Goal: Task Accomplishment & Management: Manage account settings

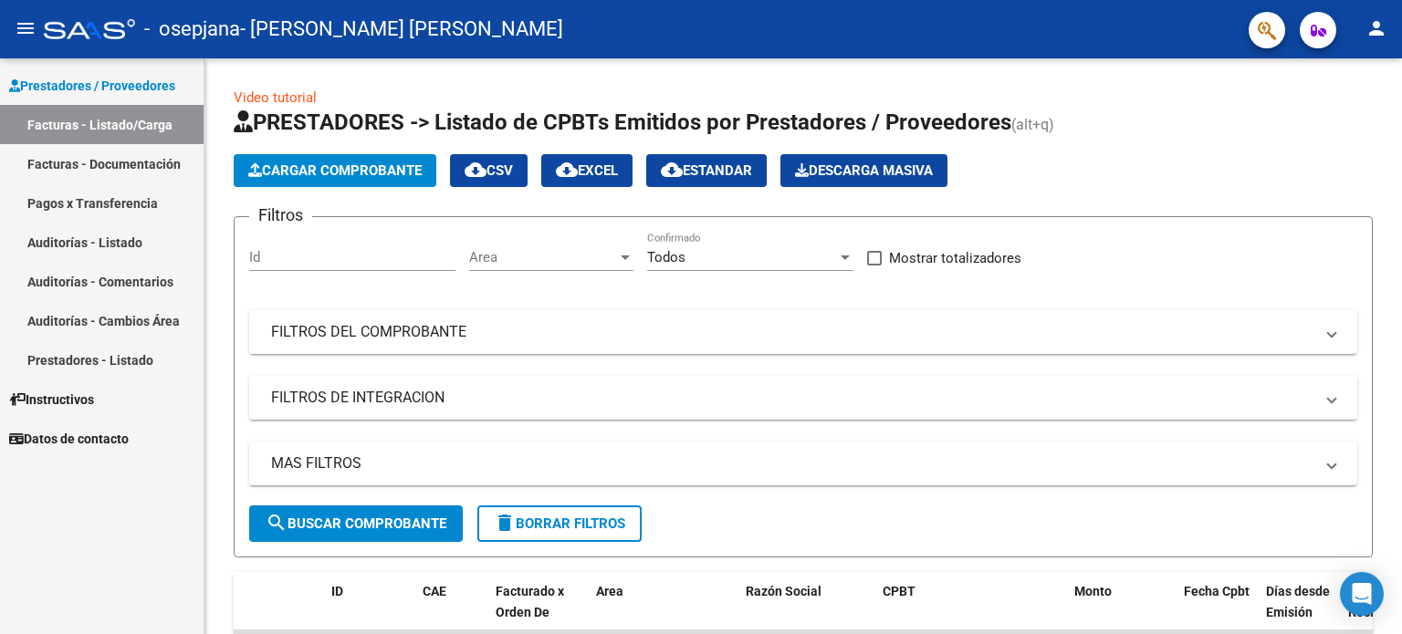
click at [1373, 32] on mat-icon "person" at bounding box center [1376, 28] width 22 height 22
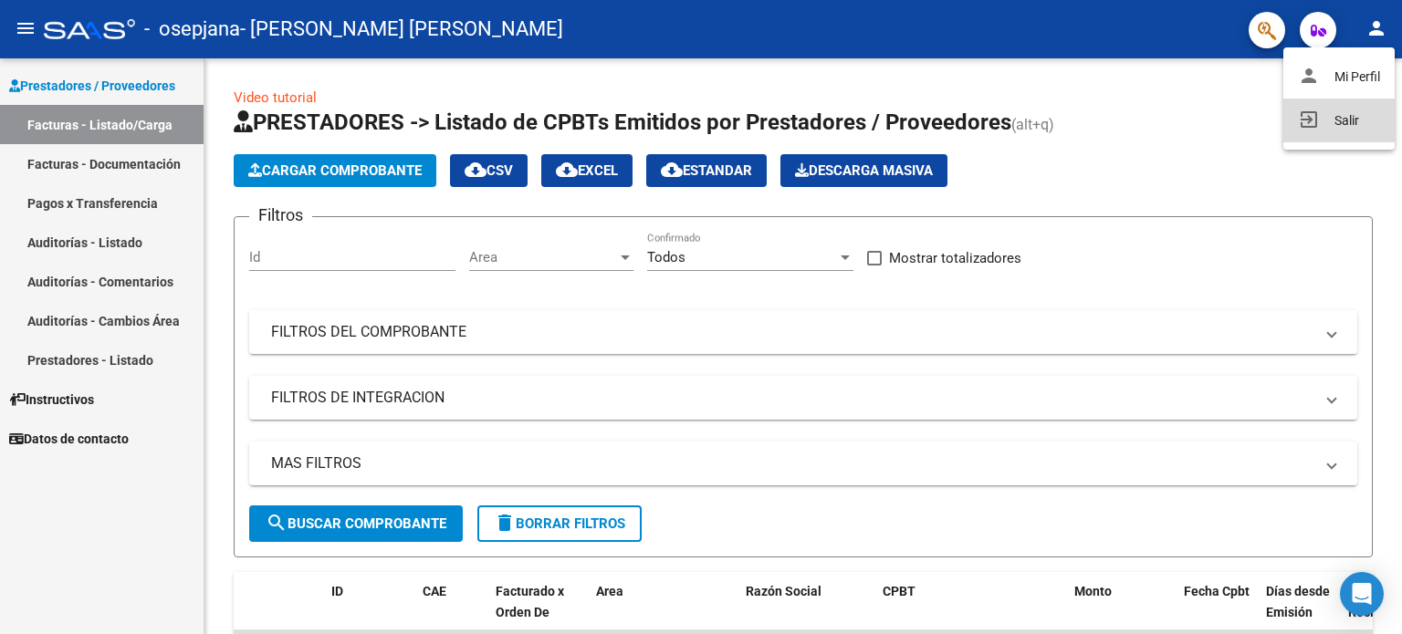
click at [1309, 105] on button "exit_to_app Salir" at bounding box center [1338, 121] width 111 height 44
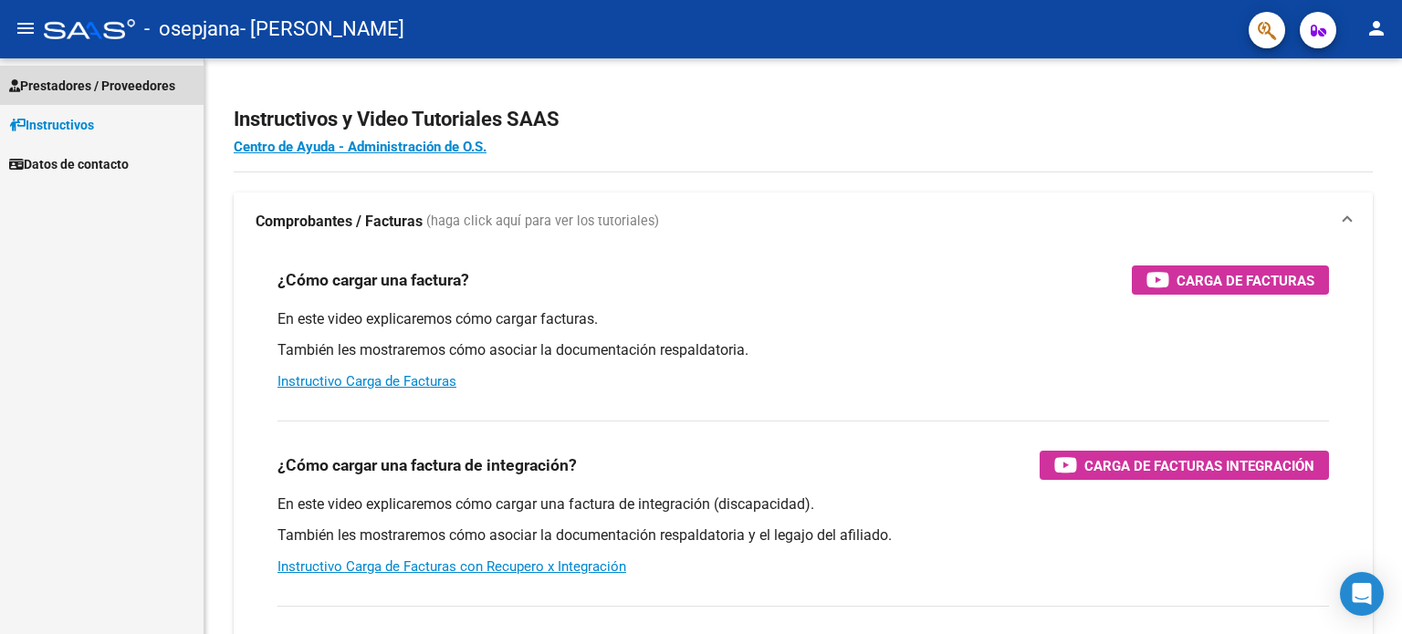
click at [155, 87] on span "Prestadores / Proveedores" at bounding box center [92, 86] width 166 height 20
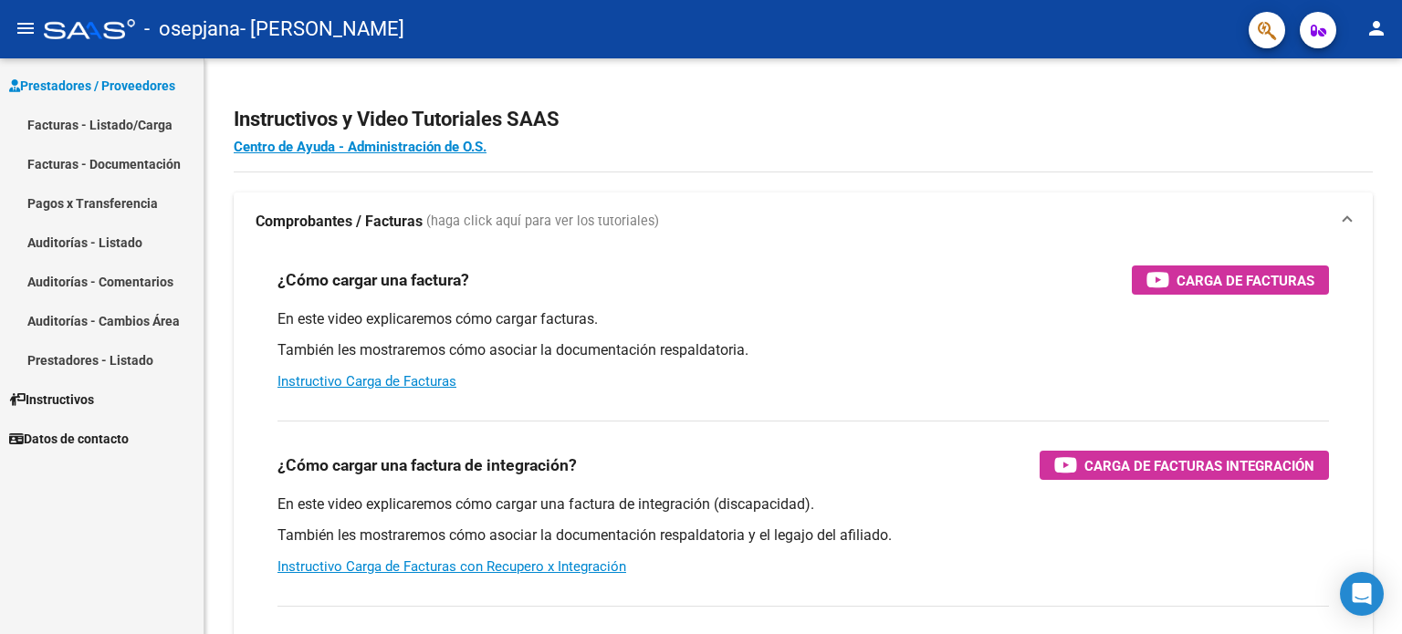
click at [145, 128] on link "Facturas - Listado/Carga" at bounding box center [102, 124] width 204 height 39
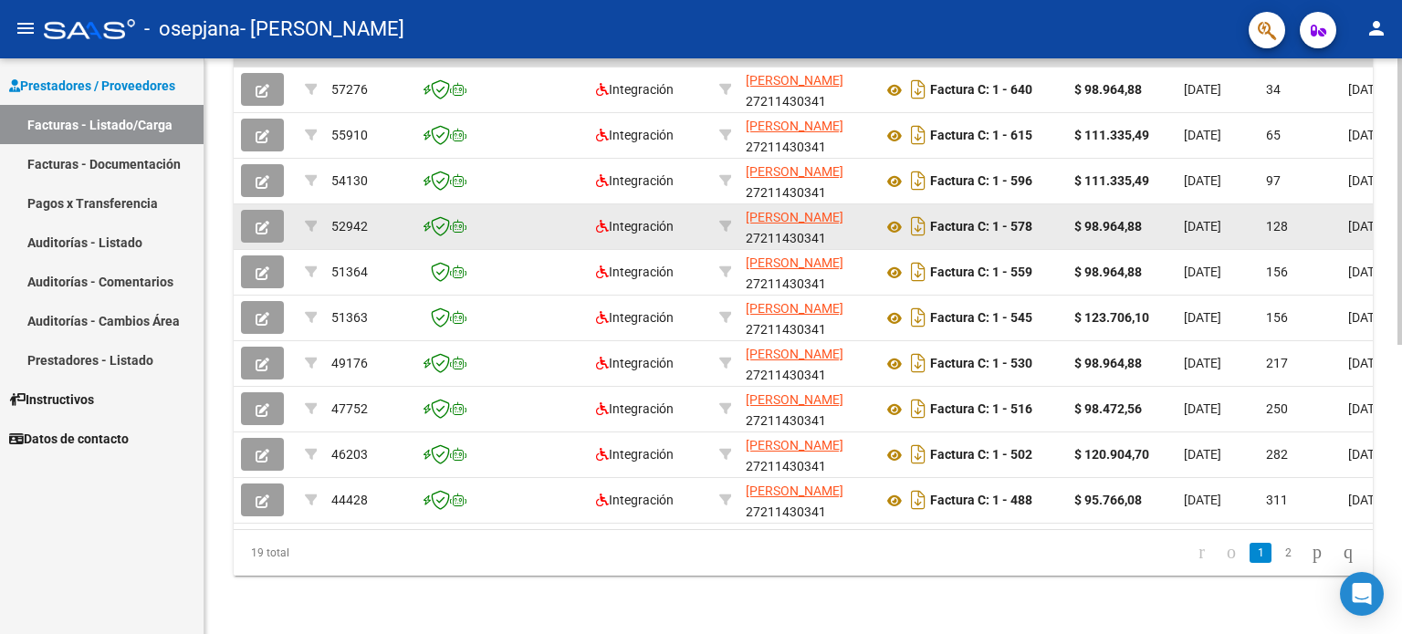
scroll to position [217, 0]
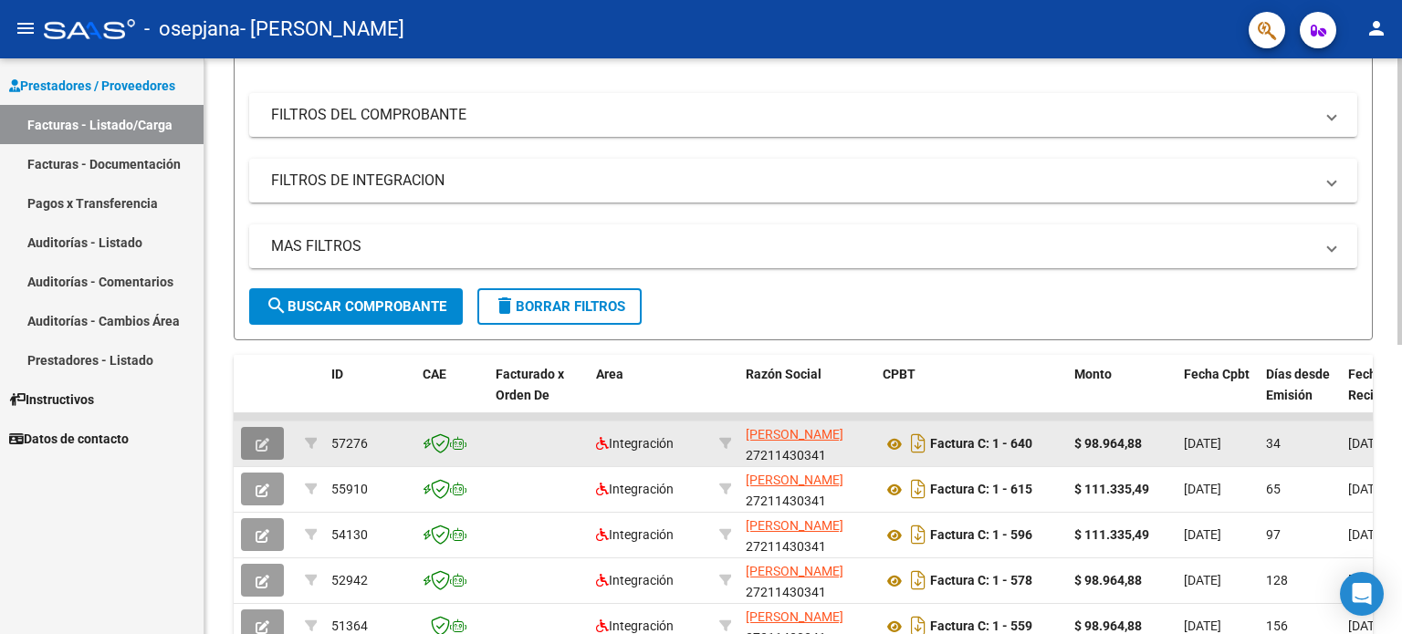
click at [265, 445] on icon "button" at bounding box center [263, 445] width 14 height 14
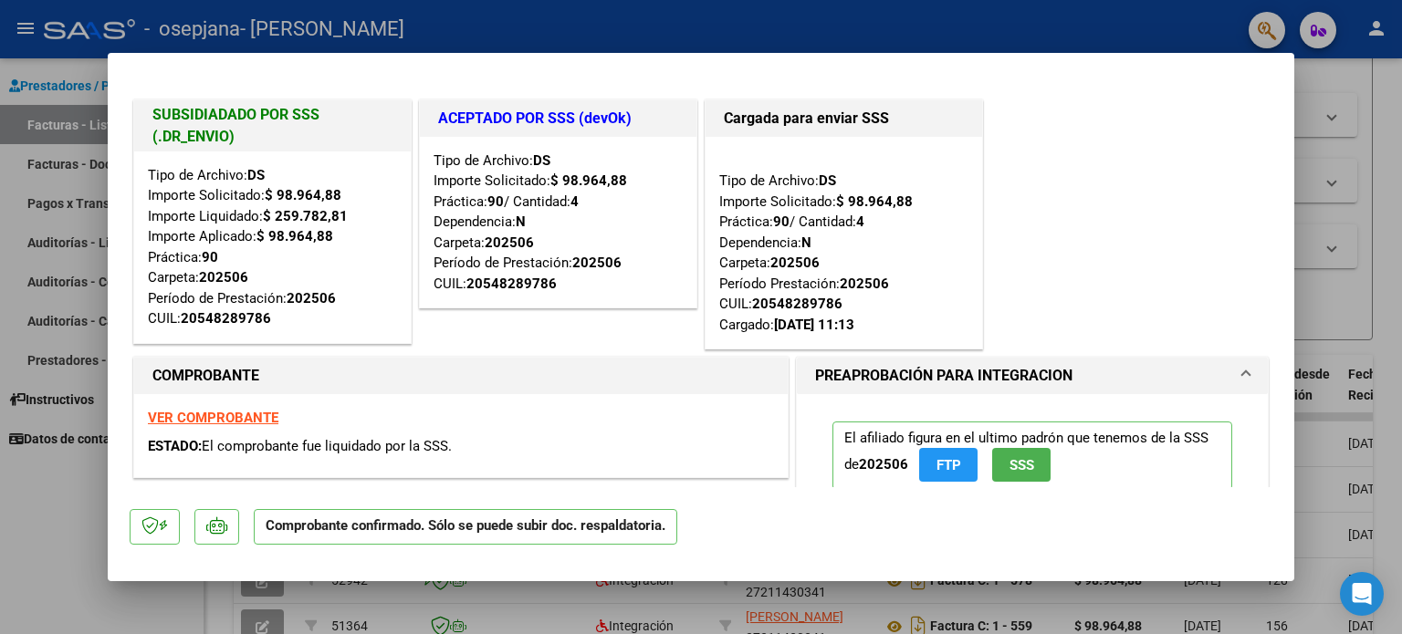
scroll to position [730, 0]
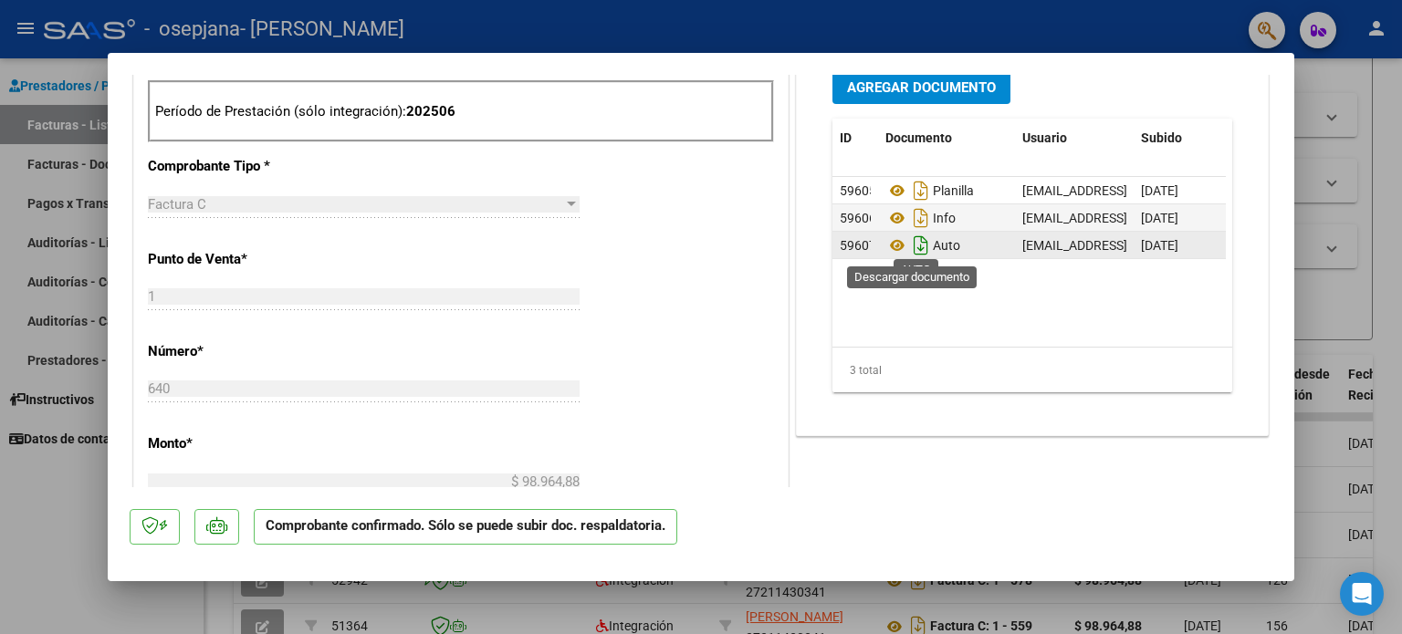
click at [909, 244] on icon "Descargar documento" at bounding box center [921, 245] width 24 height 29
drag, startPoint x: 4, startPoint y: 499, endPoint x: 16, endPoint y: 498, distance: 12.8
click at [4, 499] on div at bounding box center [701, 317] width 1402 height 634
type input "$ 0,00"
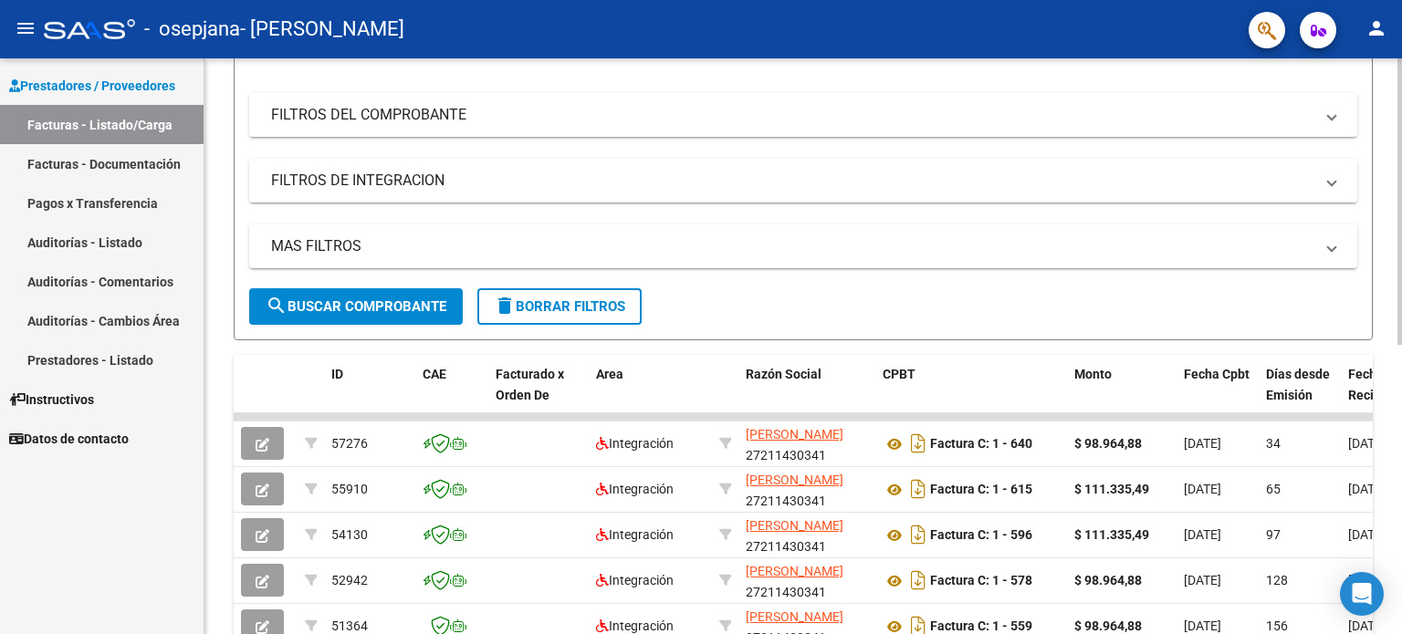
scroll to position [0, 0]
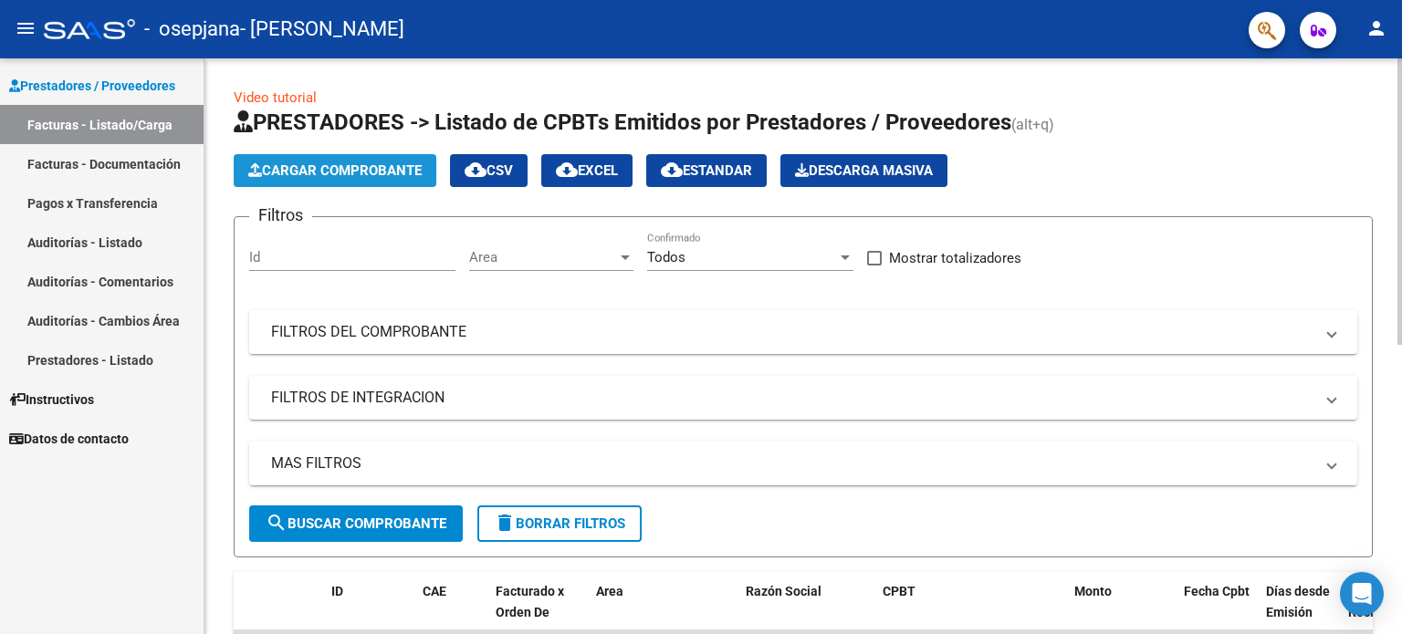
click at [372, 173] on span "Cargar Comprobante" at bounding box center [334, 170] width 173 height 16
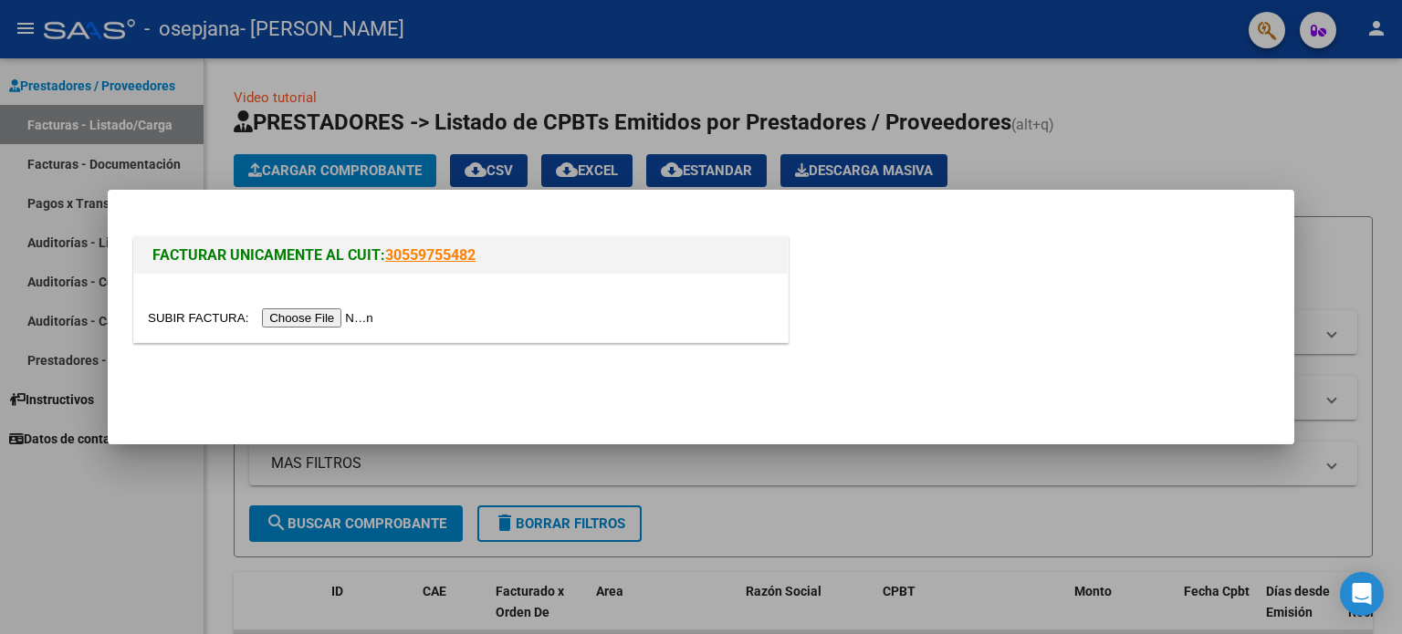
click at [340, 317] on input "file" at bounding box center [263, 317] width 231 height 19
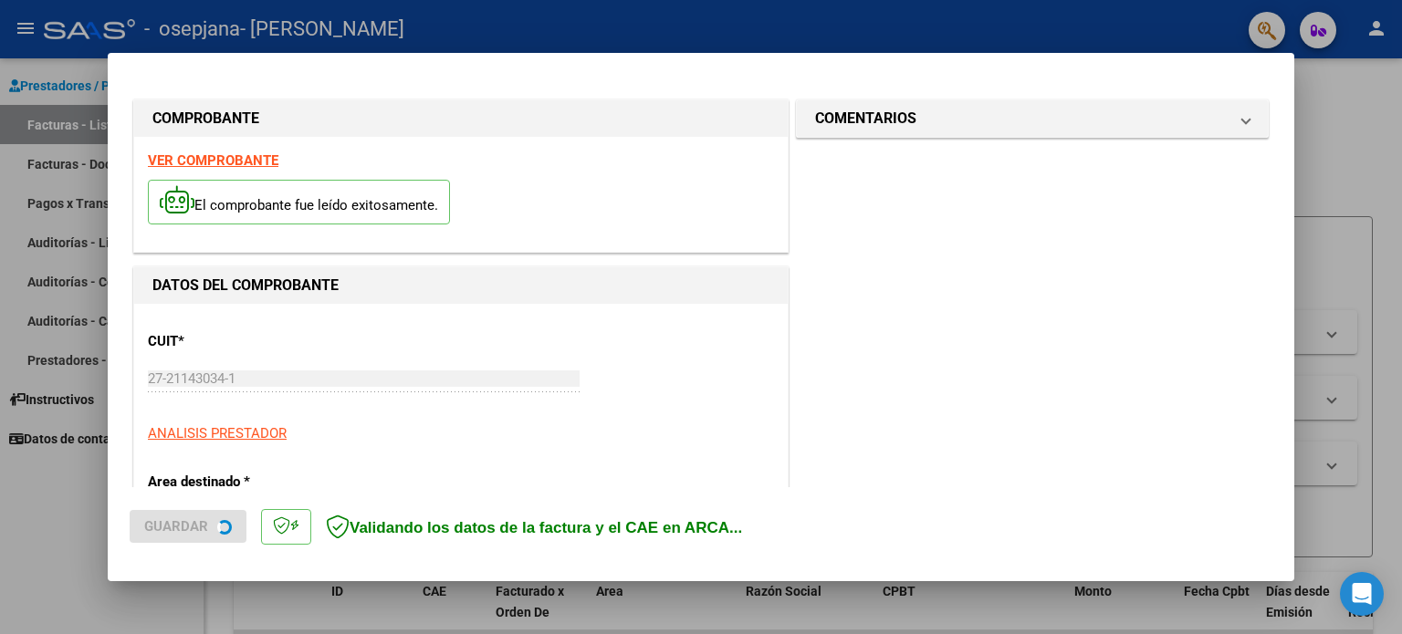
scroll to position [365, 0]
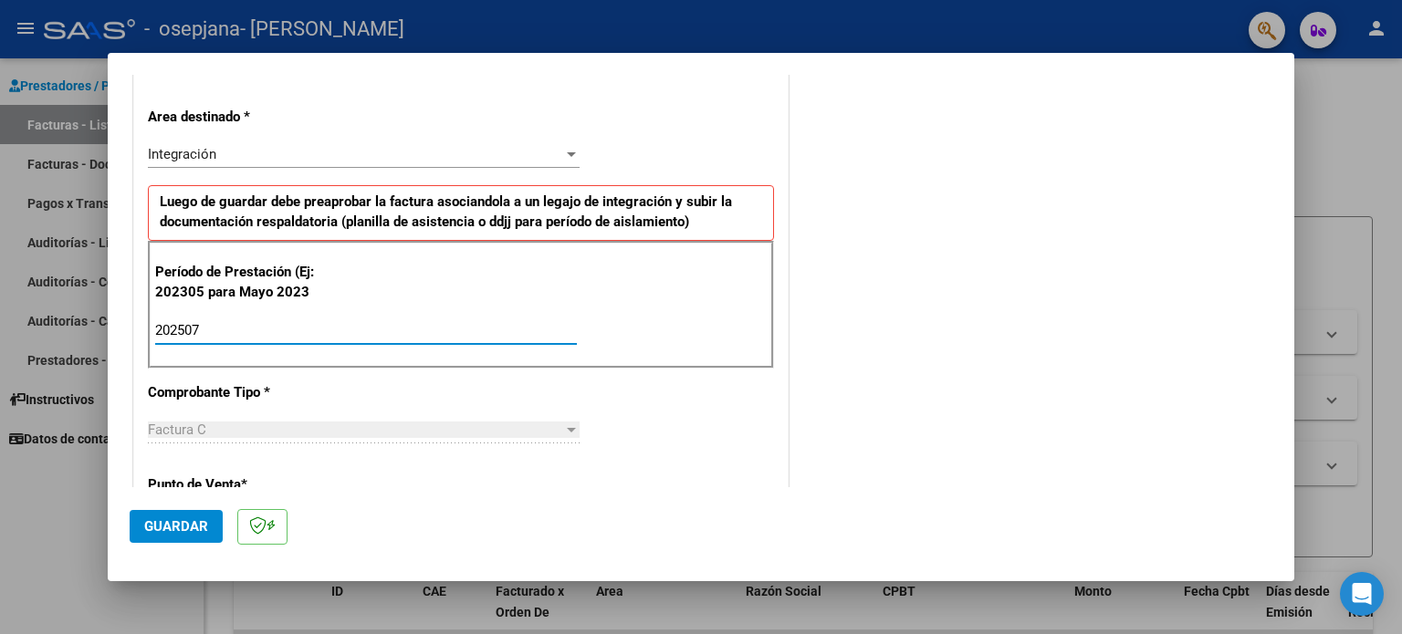
drag, startPoint x: 333, startPoint y: 328, endPoint x: 316, endPoint y: 356, distance: 33.2
click at [333, 329] on input "202507" at bounding box center [366, 330] width 422 height 16
type input "202507"
click at [193, 536] on button "Guardar" at bounding box center [176, 526] width 93 height 33
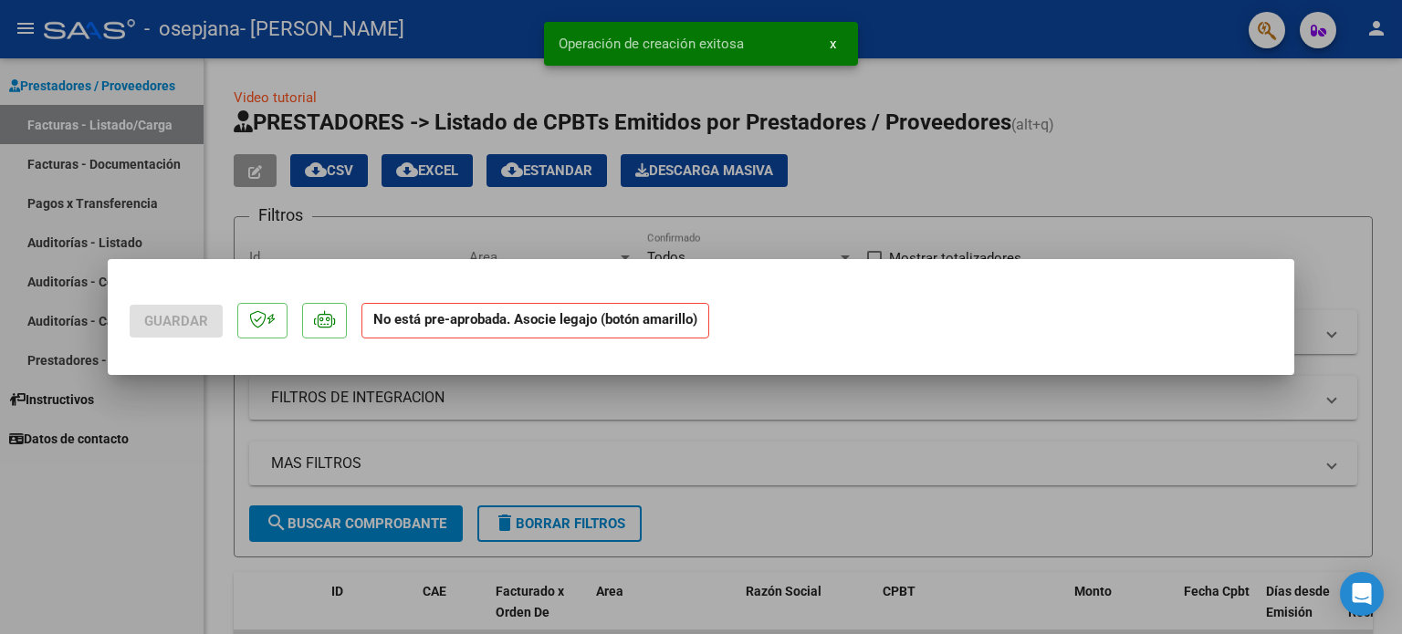
scroll to position [0, 0]
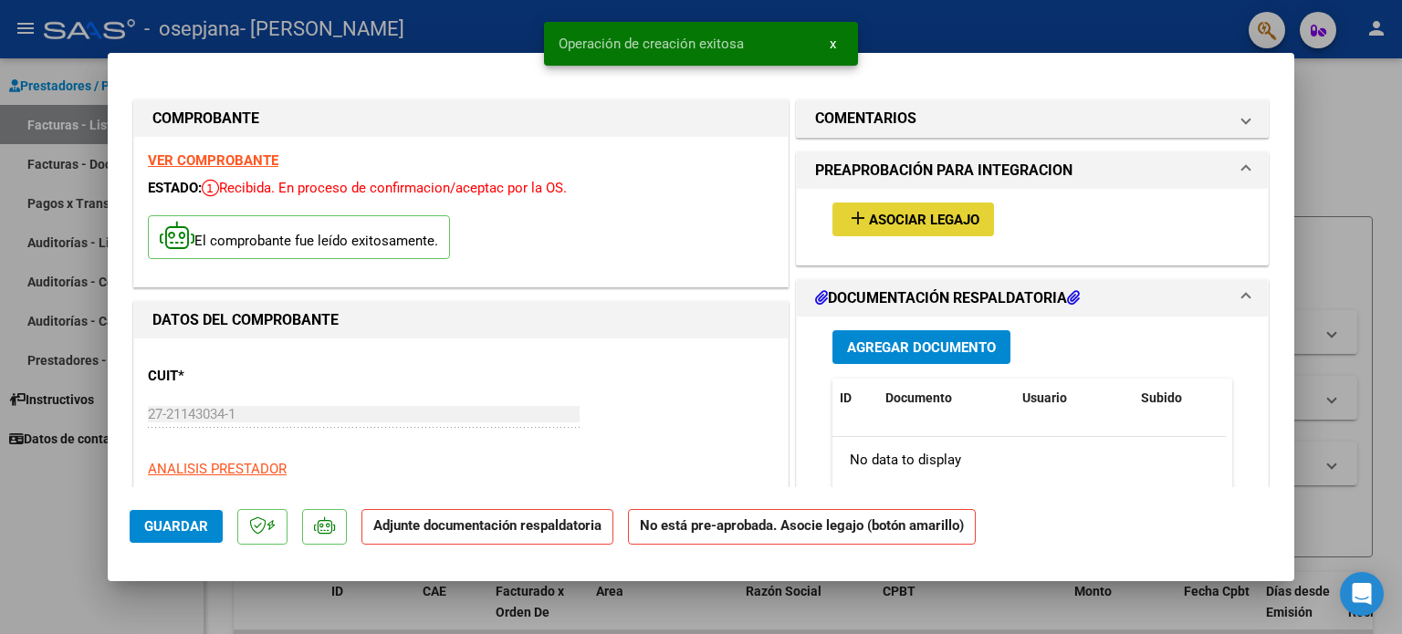
click at [869, 211] on span "add Asociar Legajo" at bounding box center [913, 219] width 132 height 16
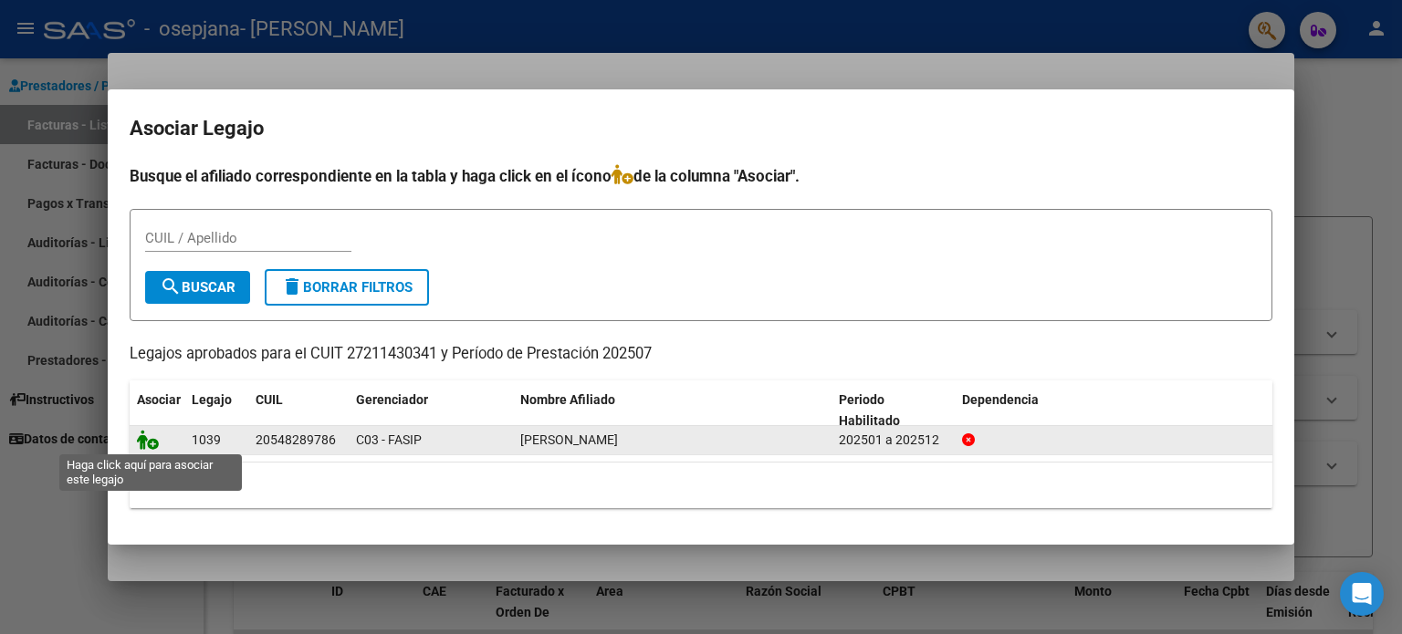
click at [145, 440] on icon at bounding box center [148, 440] width 22 height 20
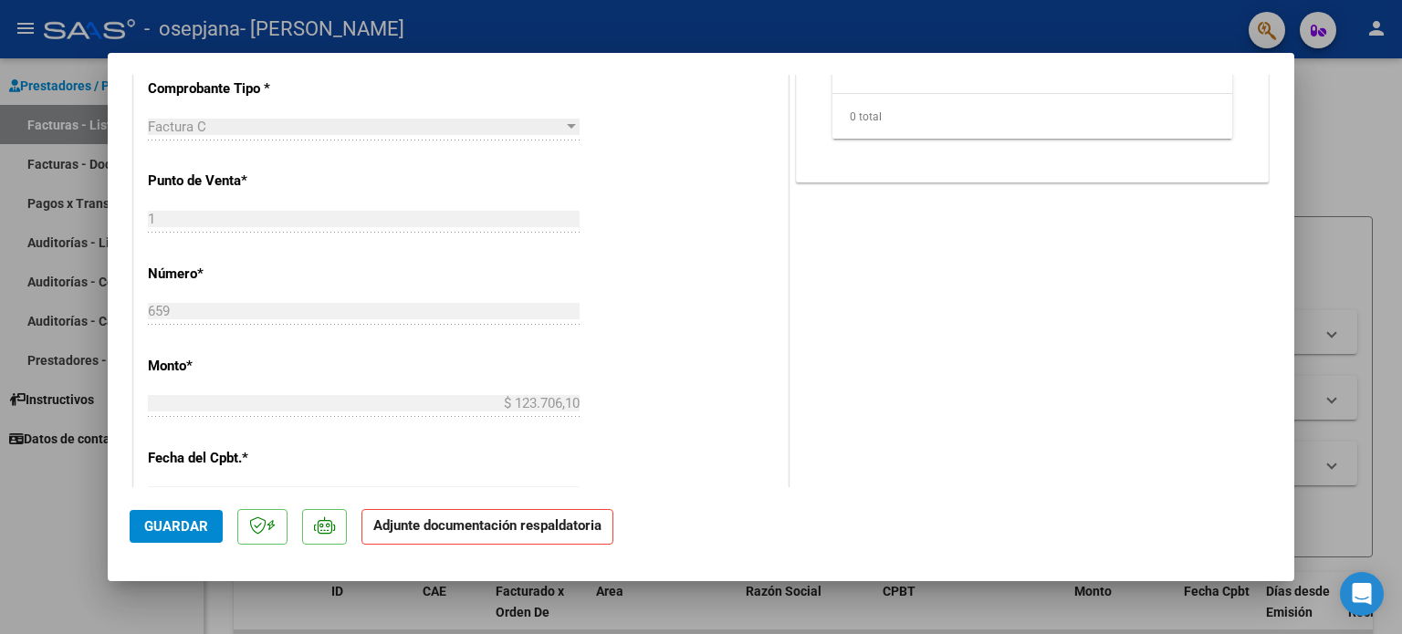
scroll to position [365, 0]
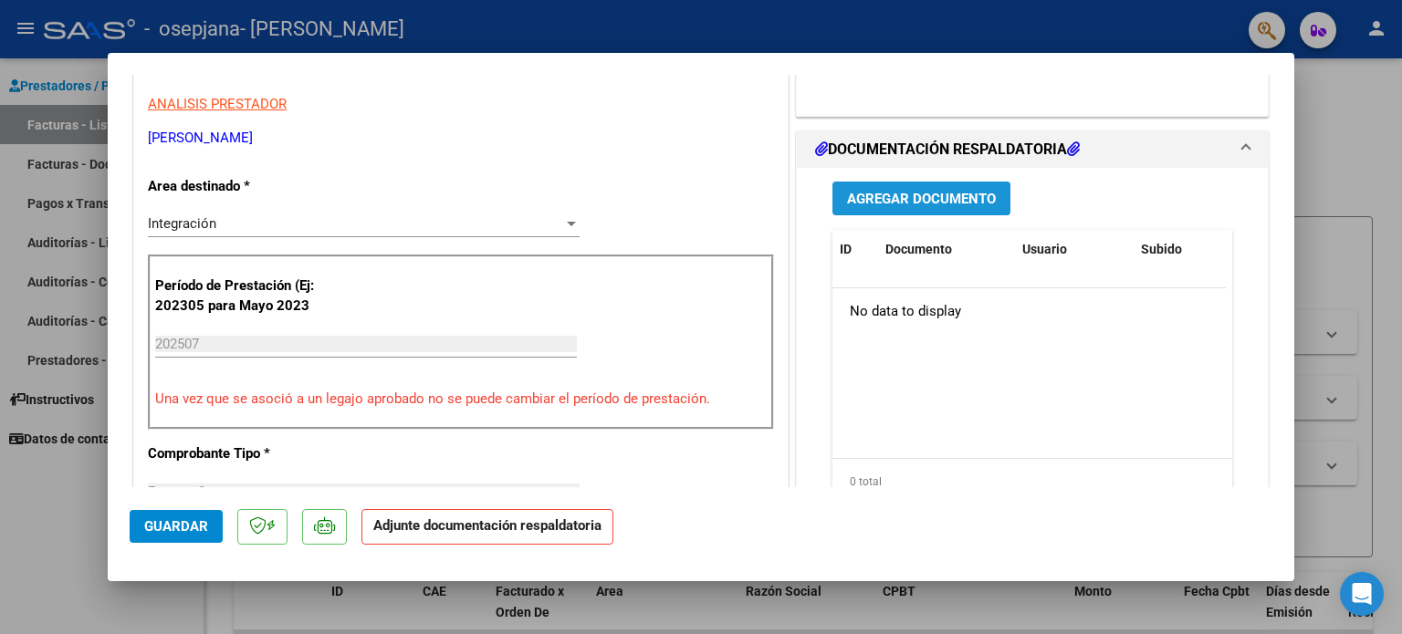
click at [942, 196] on span "Agregar Documento" at bounding box center [921, 199] width 149 height 16
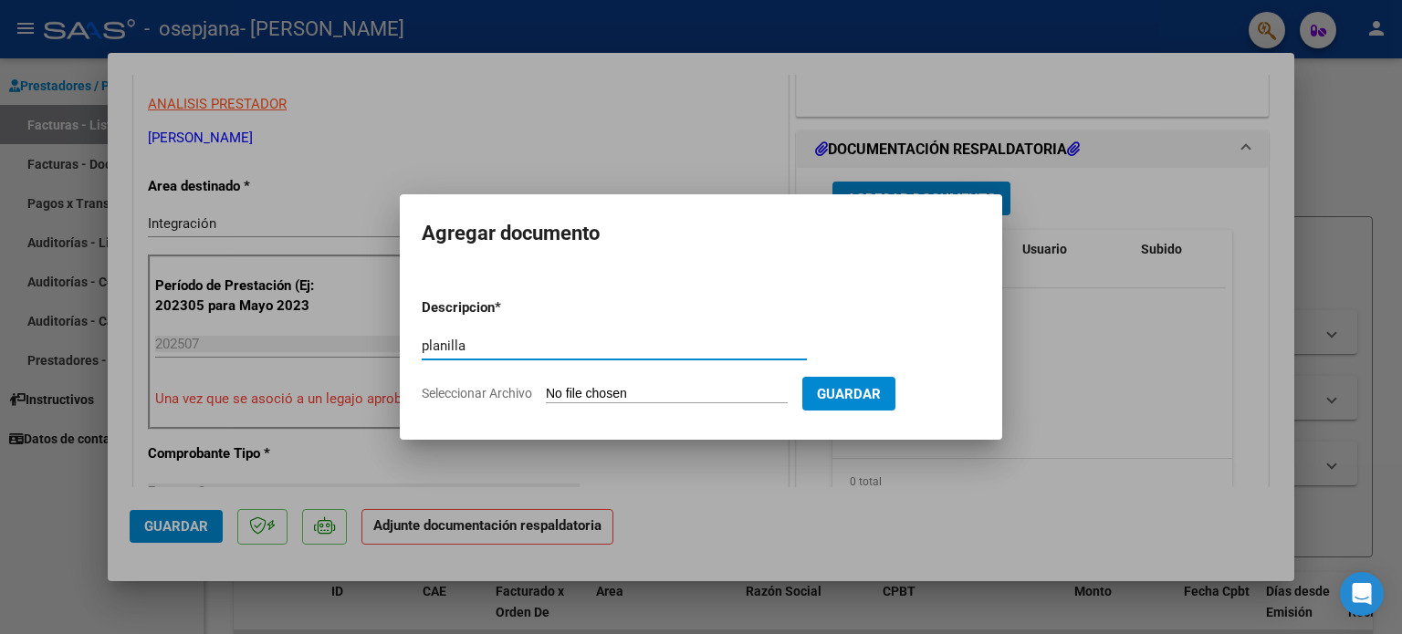
type input "planilla"
click at [672, 390] on input "Seleccionar Archivo" at bounding box center [667, 394] width 242 height 17
type input "C:\fakepath\Page 9 (1).jpg"
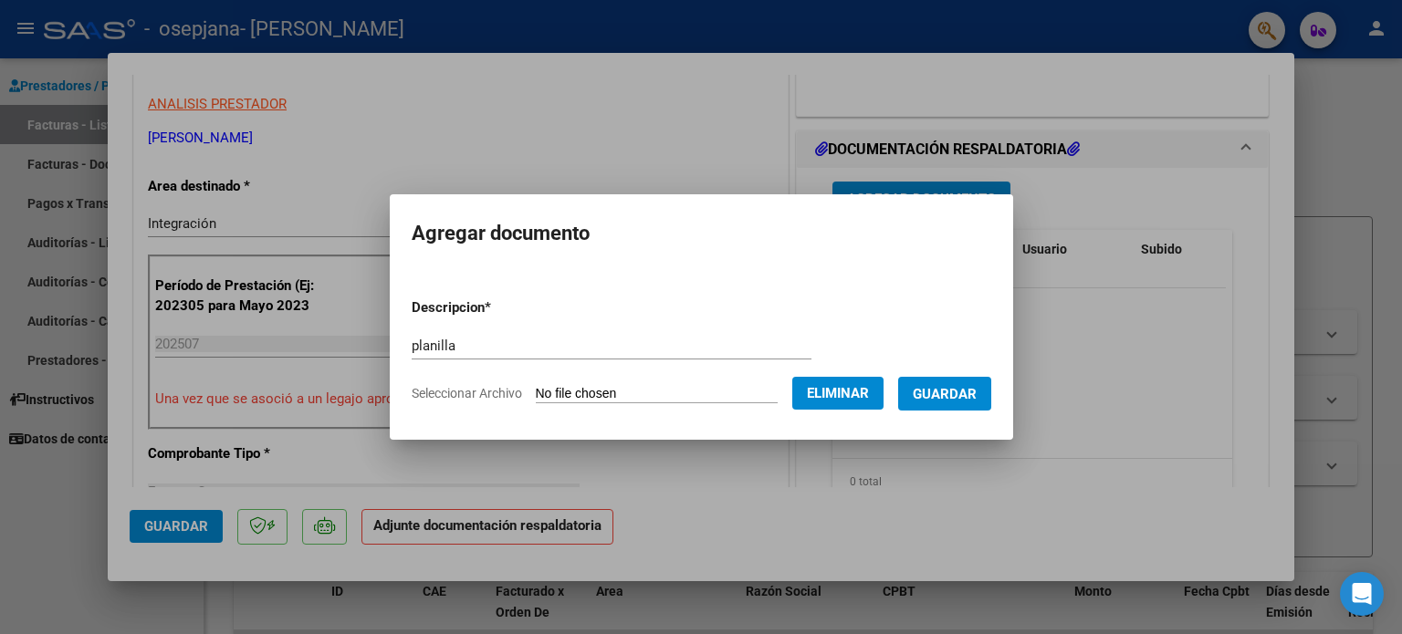
click at [977, 385] on span "Guardar" at bounding box center [945, 393] width 64 height 16
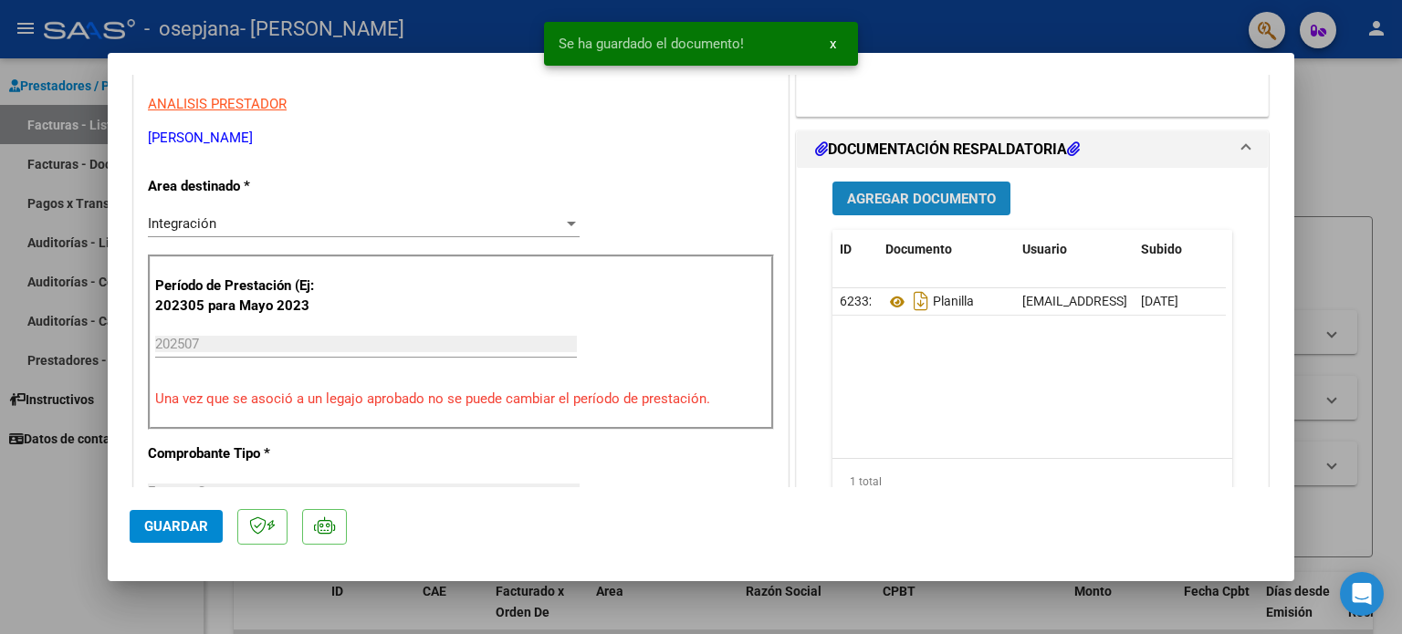
click at [957, 203] on span "Agregar Documento" at bounding box center [921, 199] width 149 height 16
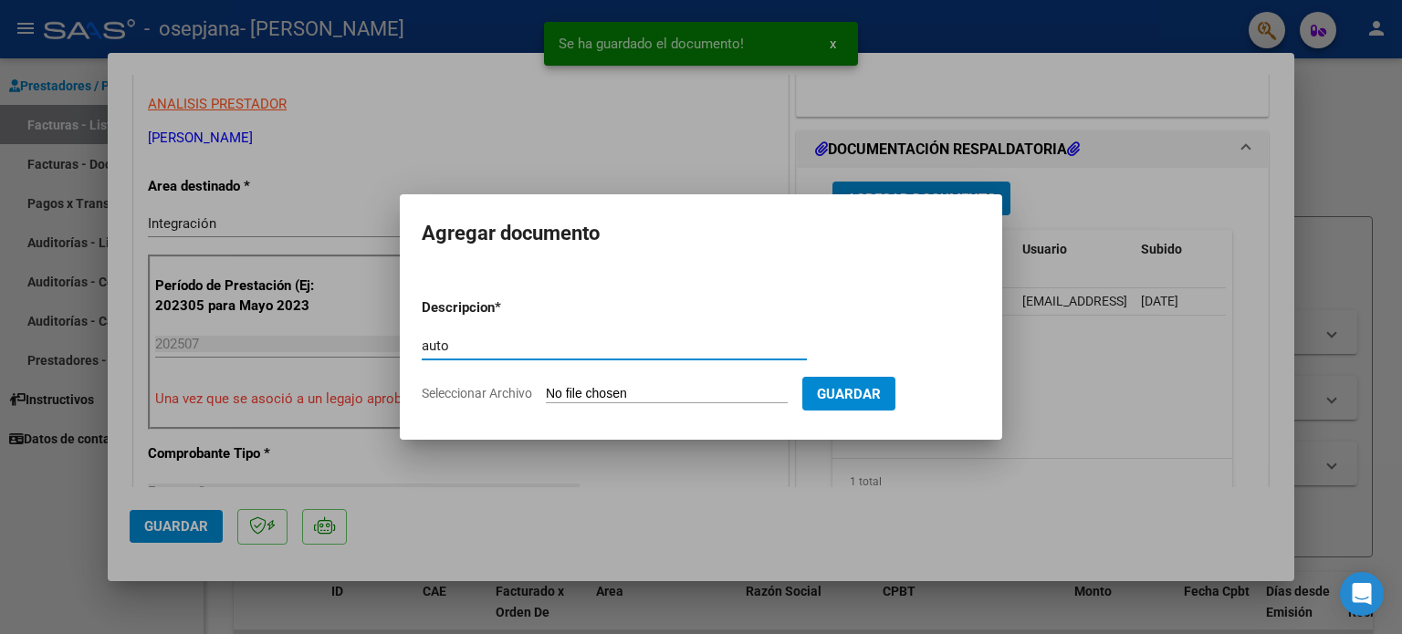
type input "auto"
click at [669, 393] on input "Seleccionar Archivo" at bounding box center [667, 394] width 242 height 17
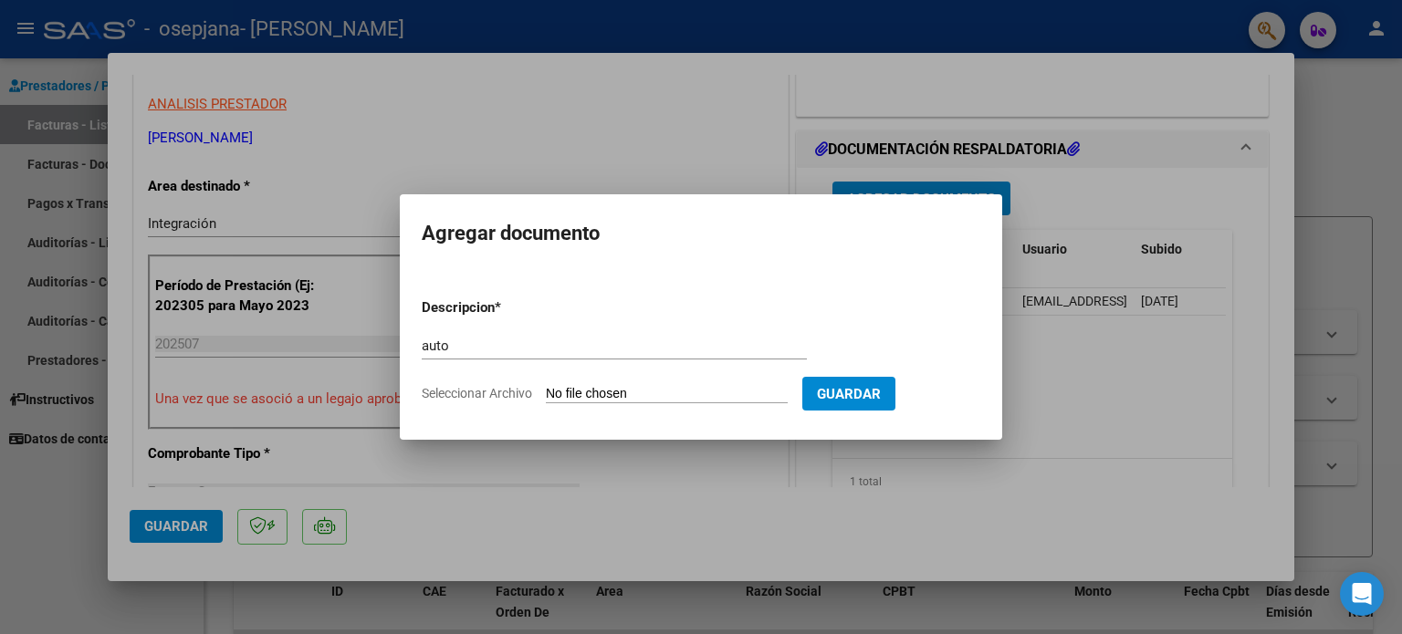
type input "C:\fakepath\27211430341-FACTURA_C-1-640-ANEXO-AUTO.png"
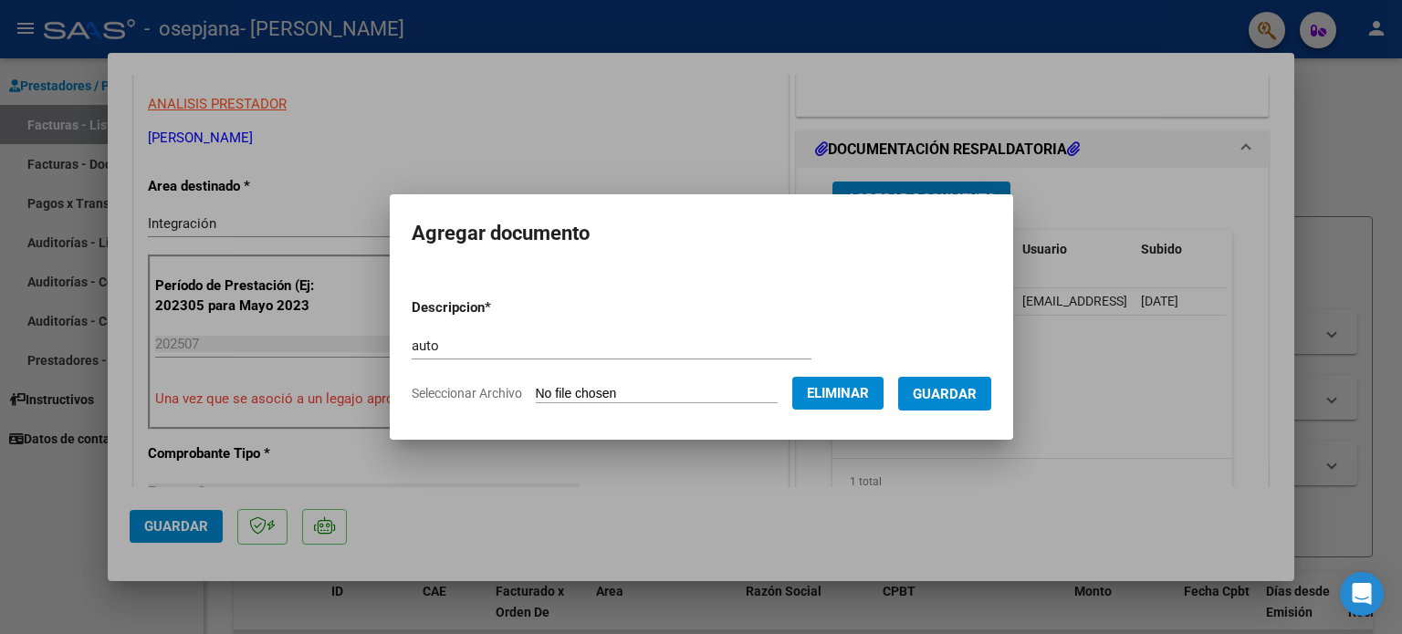
click at [977, 393] on span "Guardar" at bounding box center [945, 394] width 64 height 16
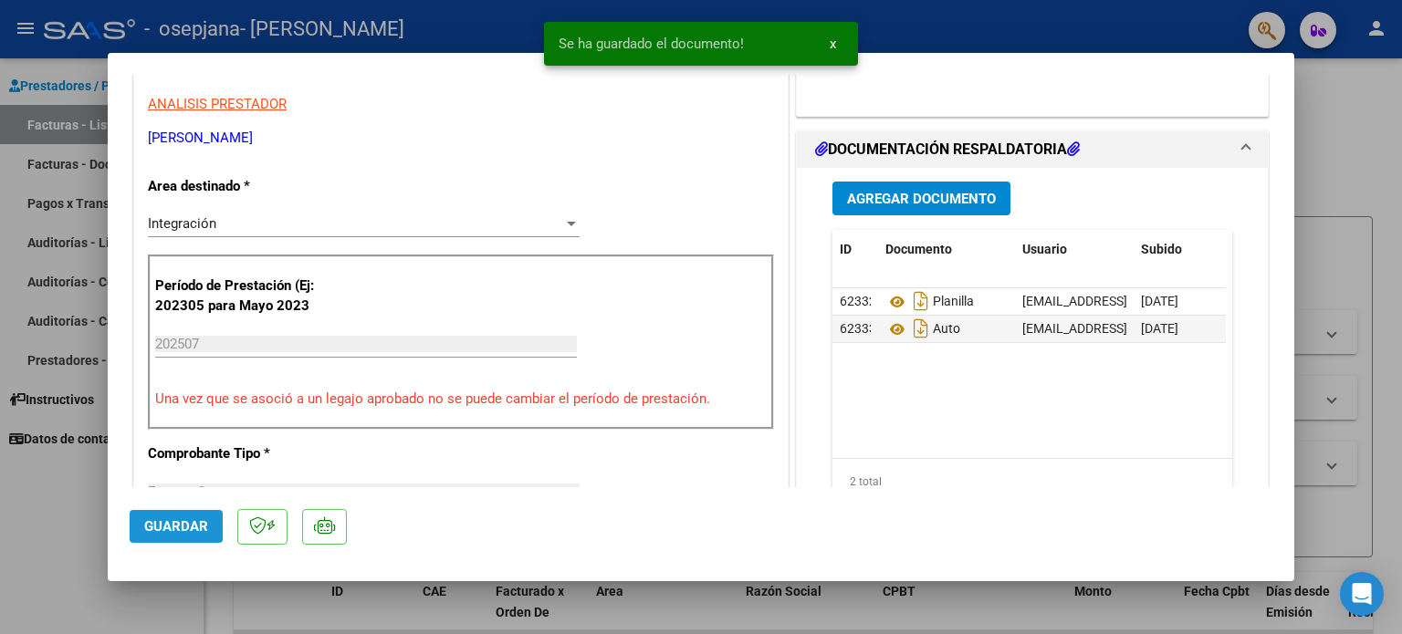
click at [165, 522] on span "Guardar" at bounding box center [176, 526] width 64 height 16
click at [42, 513] on div at bounding box center [701, 317] width 1402 height 634
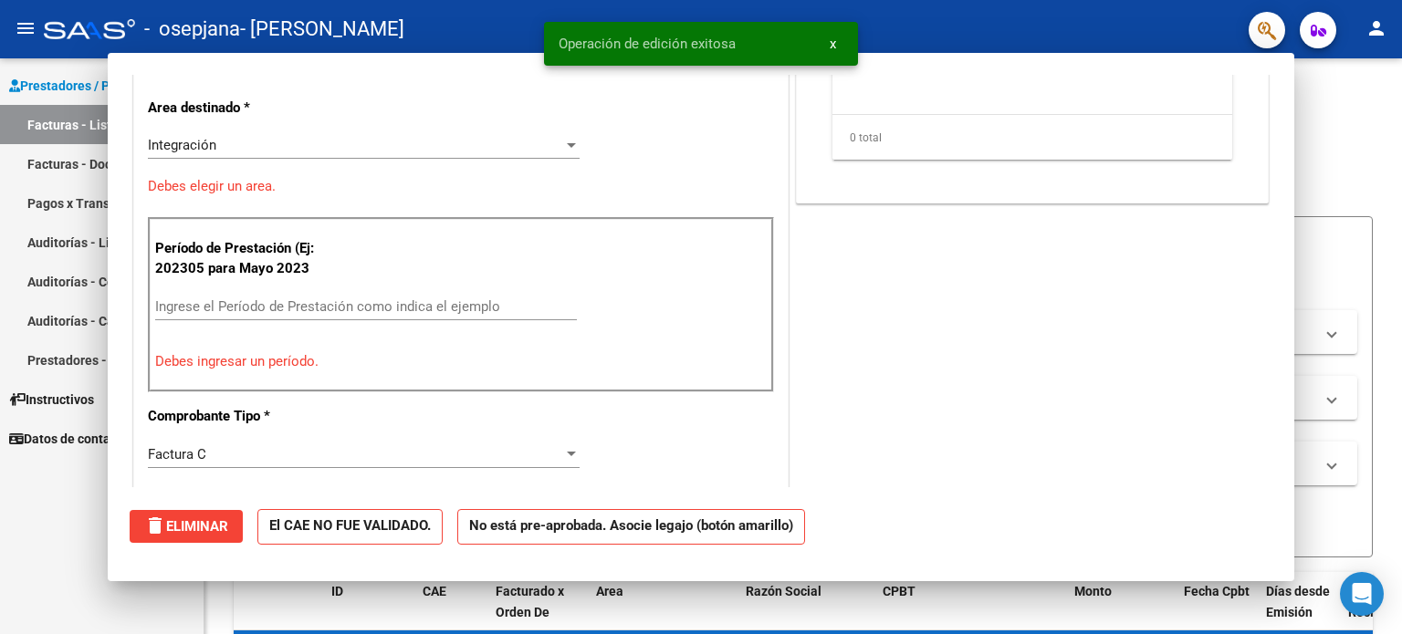
scroll to position [0, 0]
